Goal: Information Seeking & Learning: Check status

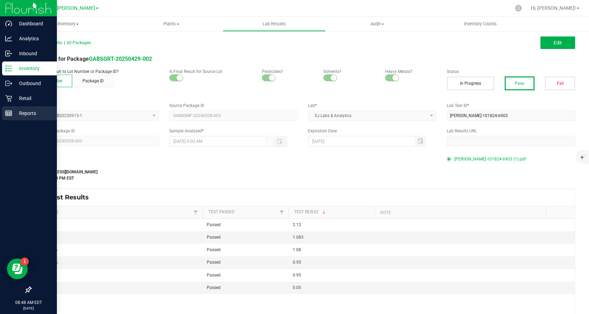
click at [11, 113] on rect at bounding box center [9, 113] width 6 height 5
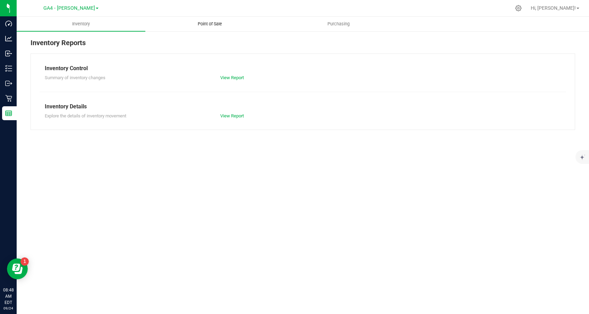
click at [213, 24] on span "Point of Sale" at bounding box center [209, 24] width 43 height 6
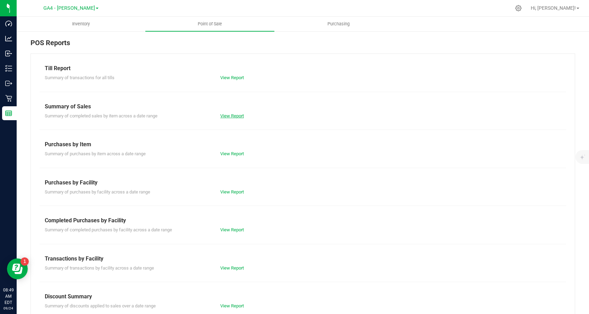
click at [232, 115] on link "View Report" at bounding box center [232, 115] width 24 height 5
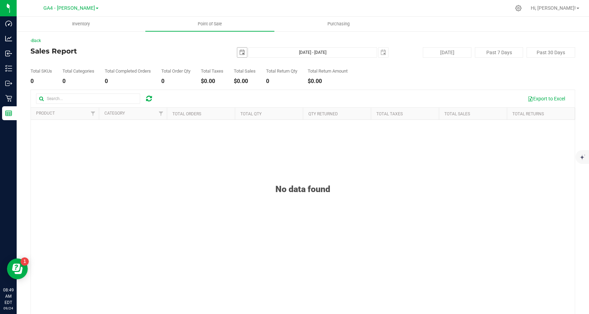
click at [238, 55] on span "select" at bounding box center [242, 53] width 10 height 10
click at [262, 120] on link "23" at bounding box center [263, 123] width 10 height 11
type input "[DATE]"
type input "[DATE] - [DATE]"
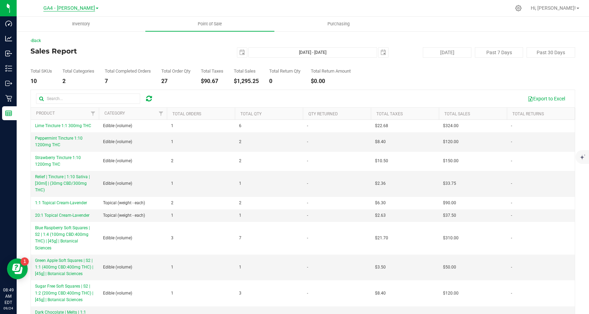
click at [75, 7] on span "GA4 - [PERSON_NAME]" at bounding box center [69, 8] width 52 height 6
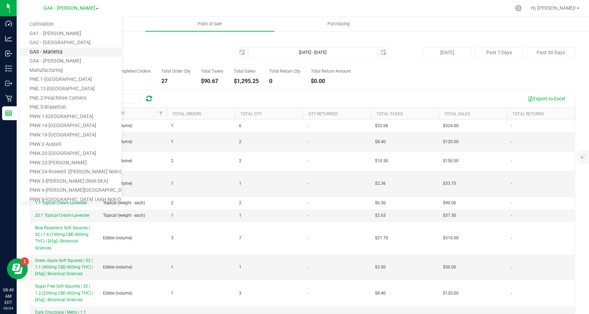
click at [59, 53] on link "GA3 - Marietta" at bounding box center [70, 52] width 101 height 9
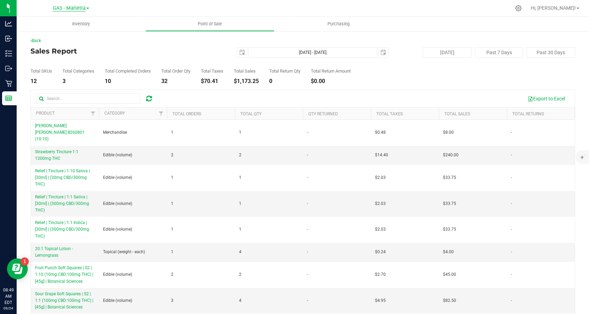
click at [70, 7] on span "GA3 - Marietta" at bounding box center [69, 8] width 33 height 6
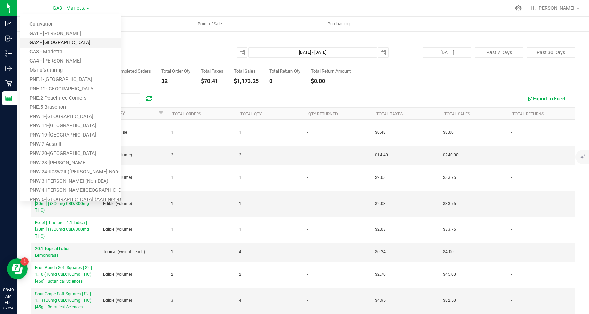
click at [59, 39] on link "GA2 - [GEOGRAPHIC_DATA]" at bounding box center [70, 42] width 101 height 9
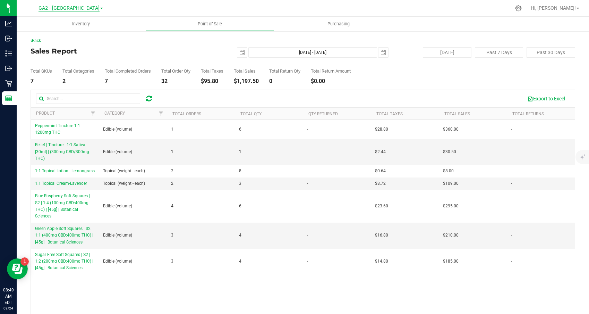
click at [72, 9] on span "GA2 - [GEOGRAPHIC_DATA]" at bounding box center [69, 8] width 61 height 6
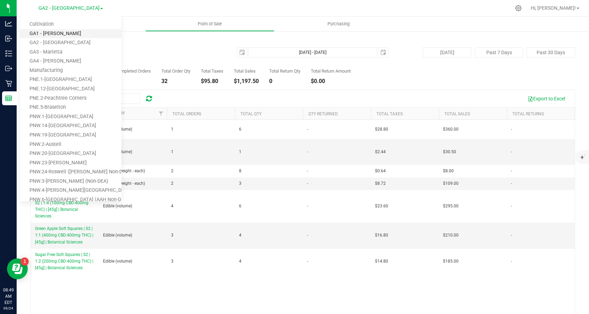
click at [61, 30] on link "GA1 - [PERSON_NAME]" at bounding box center [70, 33] width 101 height 9
